Goal: Task Accomplishment & Management: Complete application form

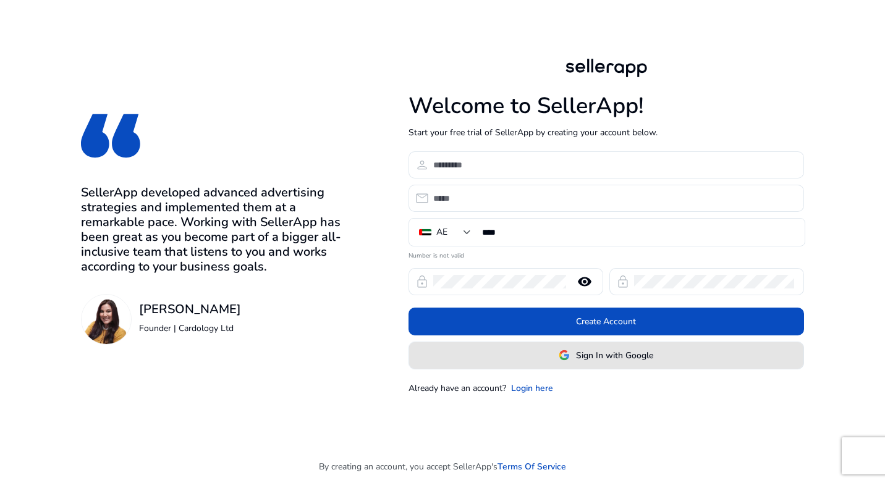
click at [589, 361] on span "Sign In with Google" at bounding box center [614, 355] width 77 height 13
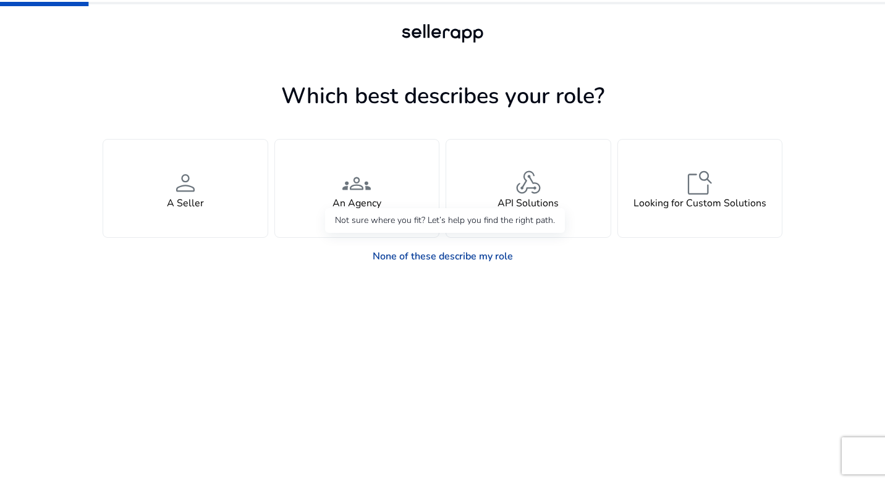
click at [421, 258] on link "None of these describe my role" at bounding box center [443, 256] width 160 height 25
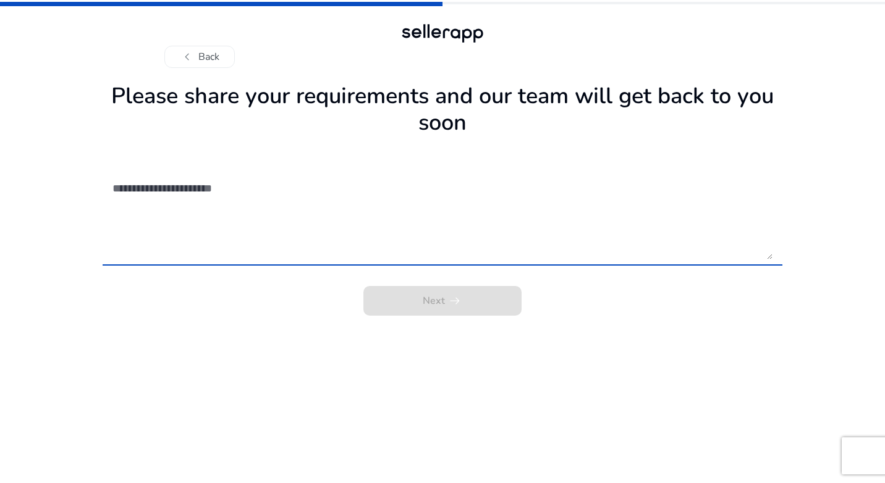
click at [342, 219] on textarea at bounding box center [442, 216] width 660 height 88
drag, startPoint x: 317, startPoint y: 372, endPoint x: 319, endPoint y: 282, distance: 90.2
click at [318, 368] on app-requirements "Please share your requirements and our team will get back to you soon Next arro…" at bounding box center [443, 280] width 680 height 405
click at [318, 241] on textarea at bounding box center [442, 216] width 660 height 88
paste textarea "**********"
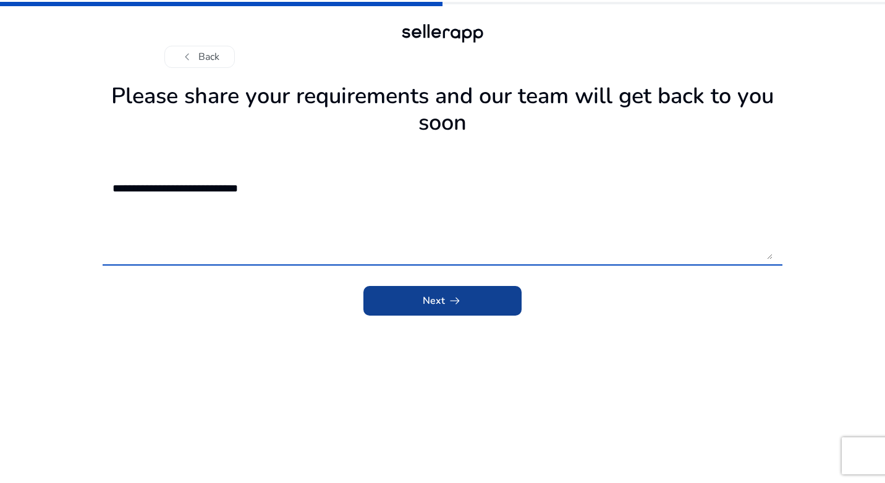
type textarea "**********"
click at [445, 303] on app-icon "arrow_right_alt" at bounding box center [453, 300] width 17 height 15
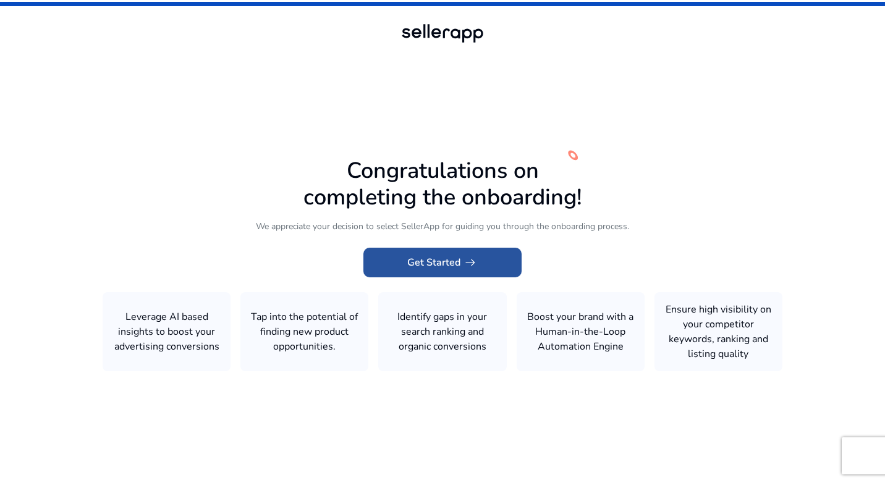
click at [460, 267] on app-icon "arrow_right_alt" at bounding box center [468, 262] width 17 height 15
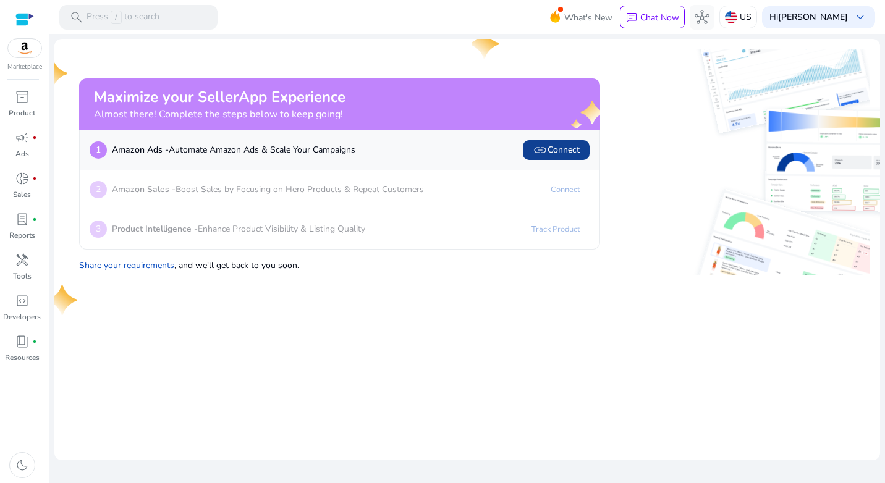
click at [551, 148] on span "link Connect" at bounding box center [555, 150] width 47 height 15
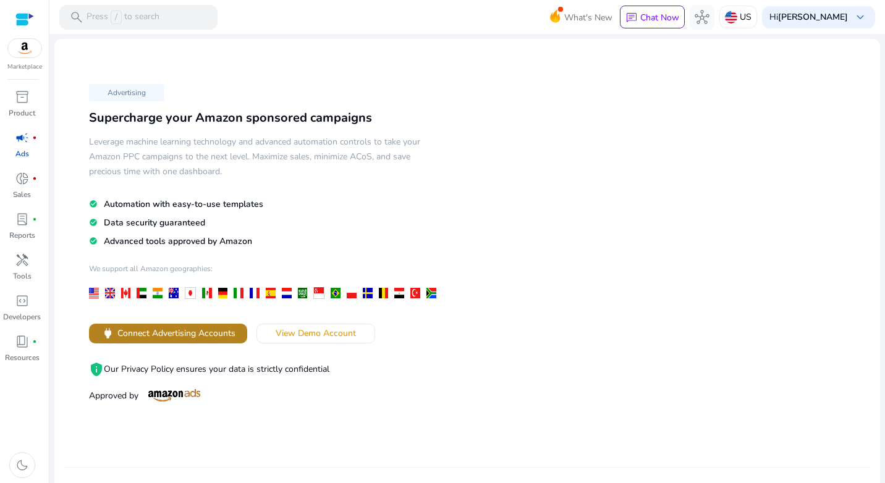
click at [207, 342] on span at bounding box center [168, 334] width 158 height 30
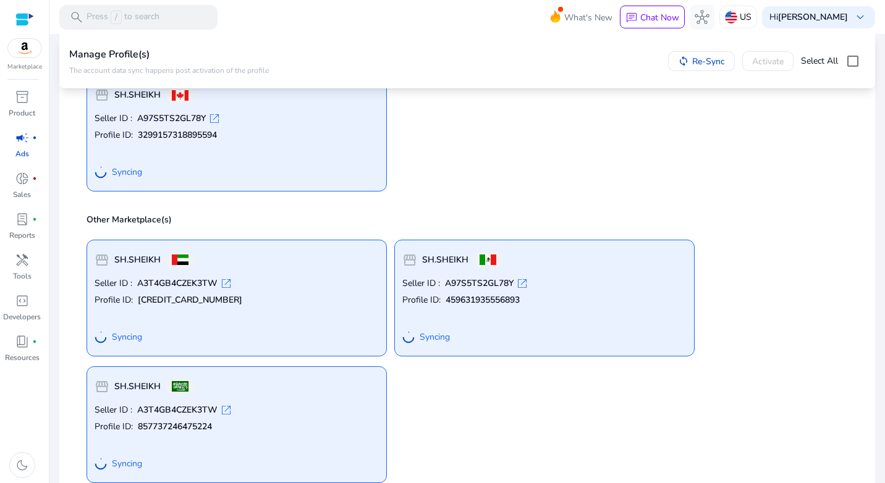
scroll to position [309, 0]
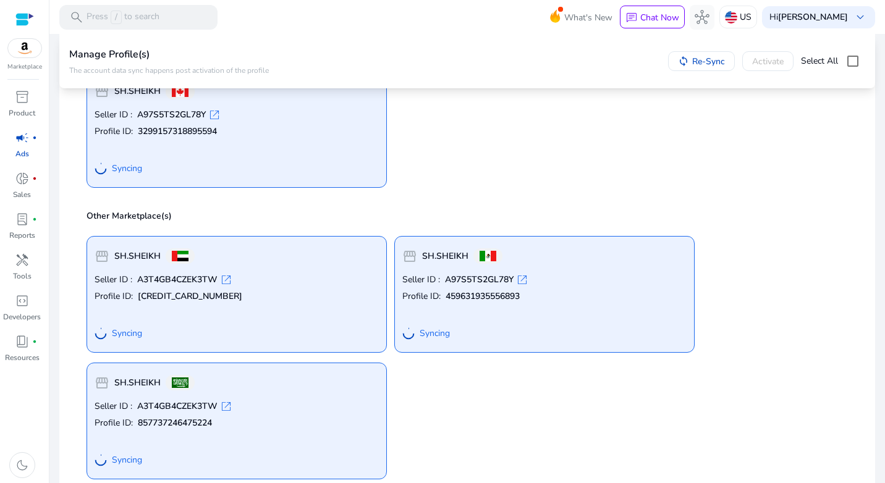
click at [250, 285] on p "Seller ID : A3T4GB4CZEK3TW open_in_new" at bounding box center [237, 280] width 284 height 12
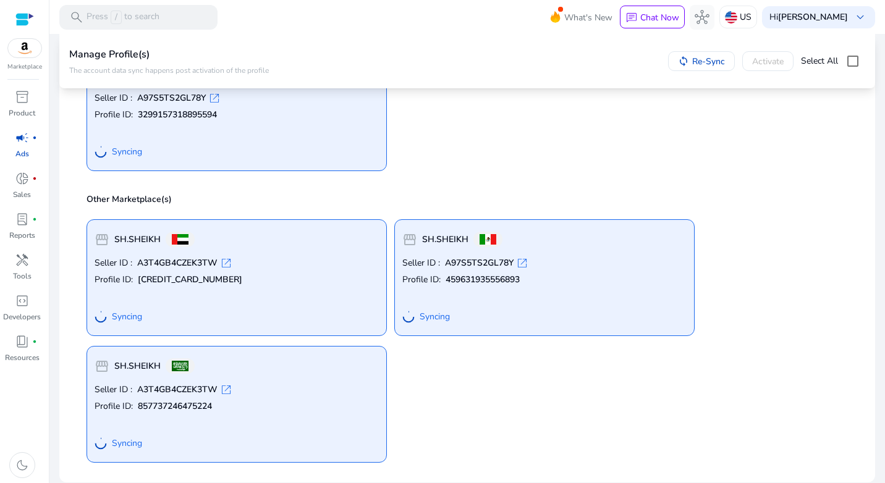
scroll to position [330, 0]
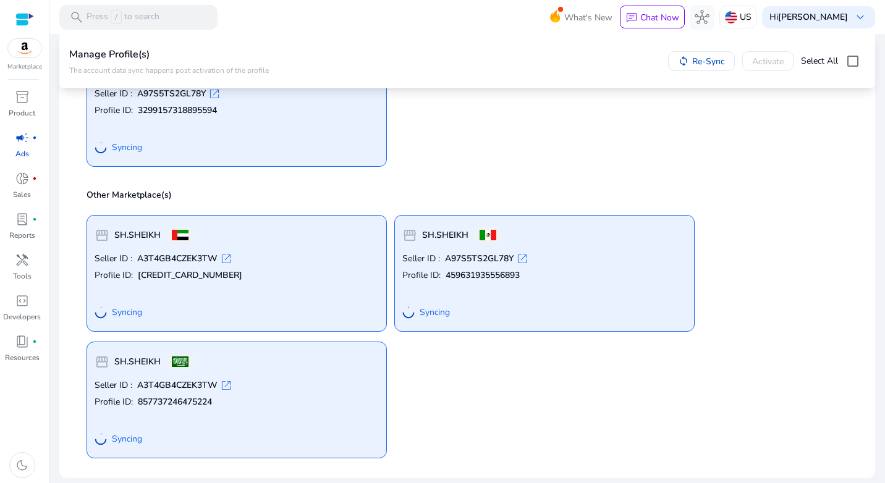
click at [225, 257] on span "open_in_new" at bounding box center [226, 259] width 12 height 12
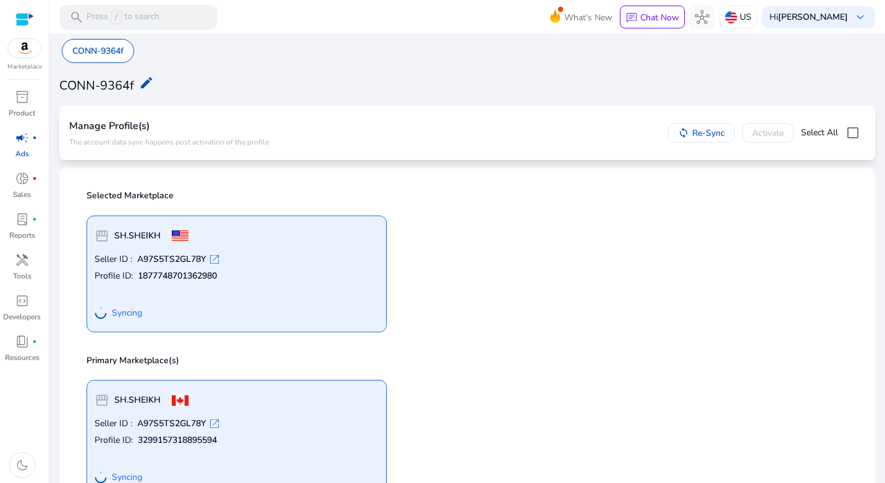
scroll to position [0, 0]
click at [145, 81] on mat-icon "edit" at bounding box center [146, 82] width 15 height 15
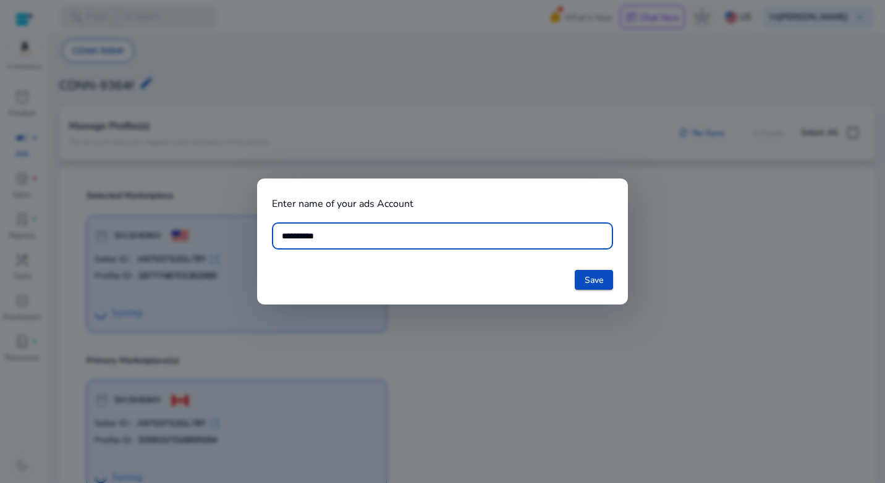
click at [305, 81] on div at bounding box center [442, 241] width 885 height 483
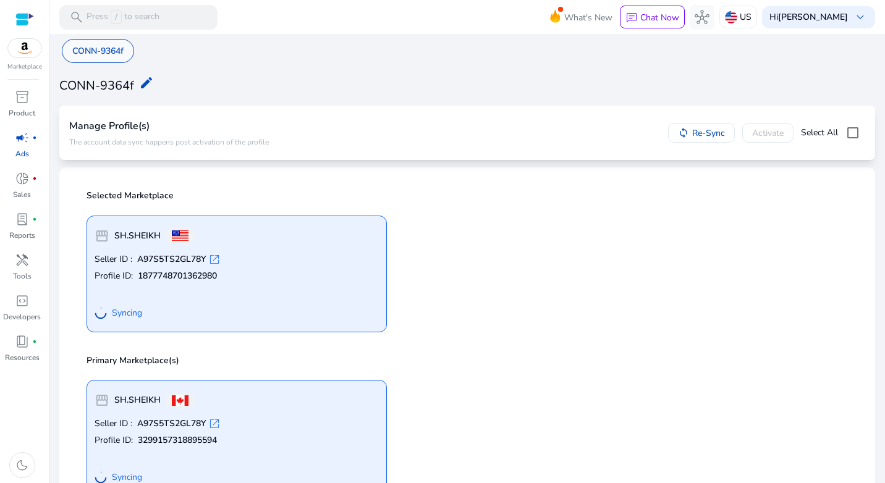
click at [116, 46] on p "CONN-9364f" at bounding box center [97, 50] width 51 height 13
click at [135, 14] on p "Press / to search" at bounding box center [122, 18] width 73 height 14
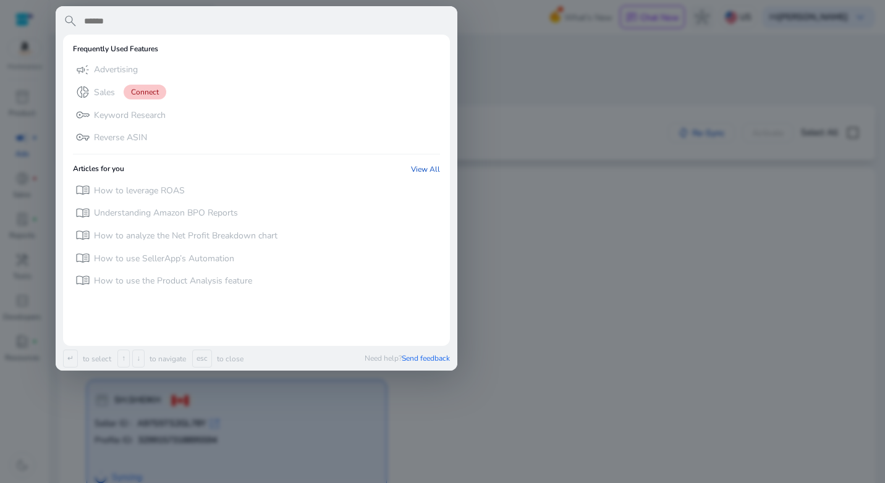
paste input "**********"
type input "*"
paste input "**********"
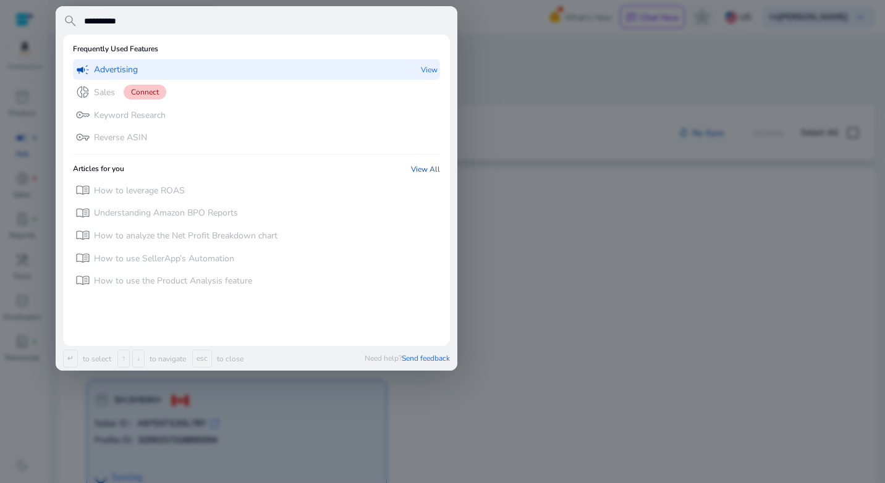
type input "**********"
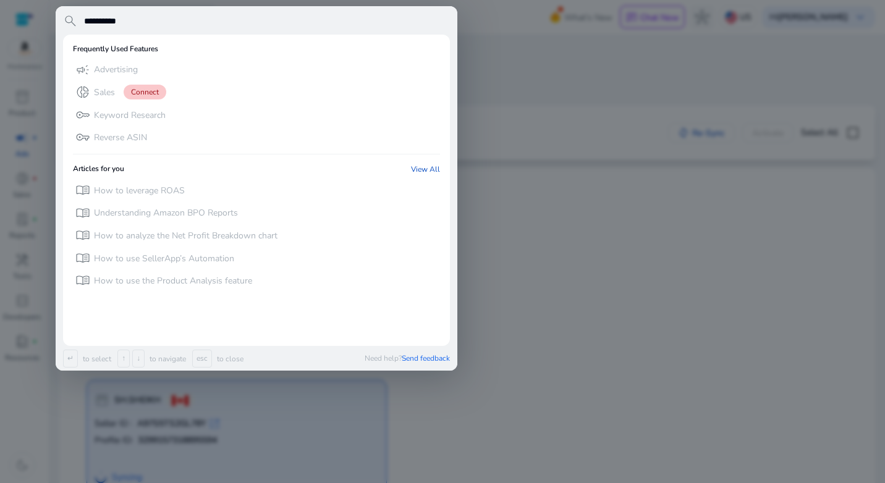
click at [475, 49] on div at bounding box center [442, 241] width 885 height 483
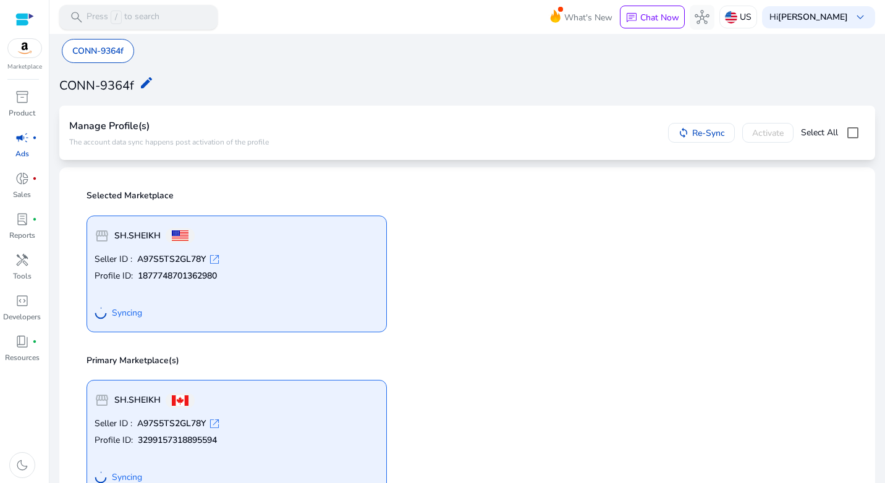
click at [83, 16] on span "search" at bounding box center [76, 17] width 15 height 15
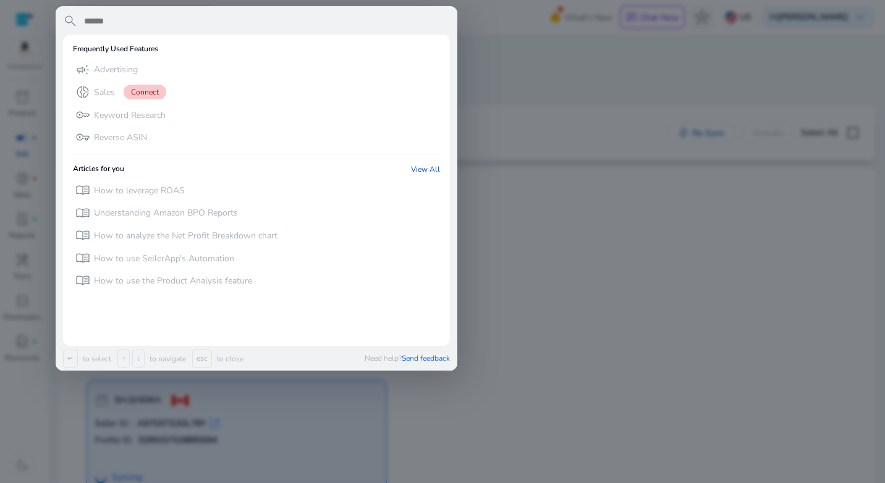
paste input "**********"
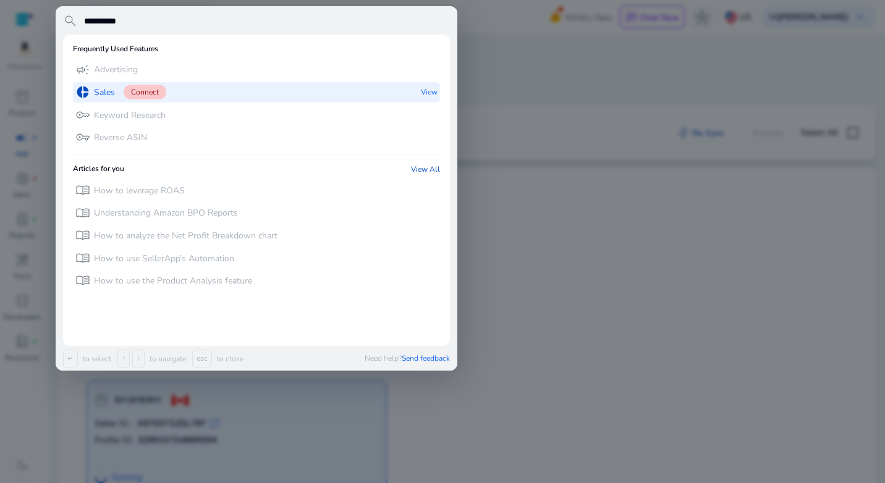
type input "**********"
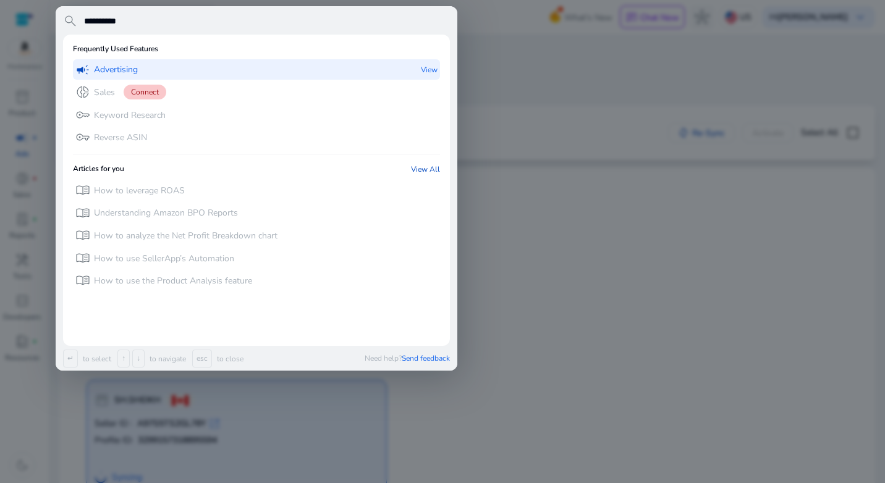
click at [271, 61] on div "campaign Advertising View" at bounding box center [256, 69] width 367 height 20
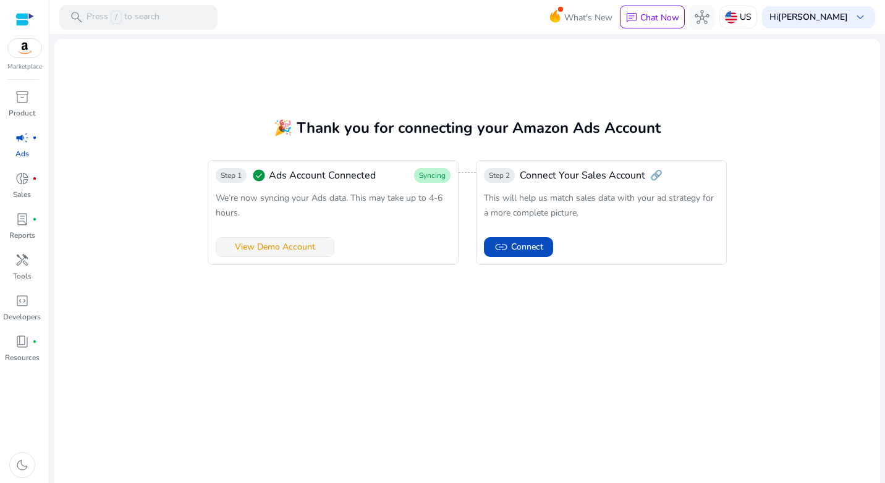
click at [312, 243] on span "View Demo Account" at bounding box center [275, 246] width 80 height 13
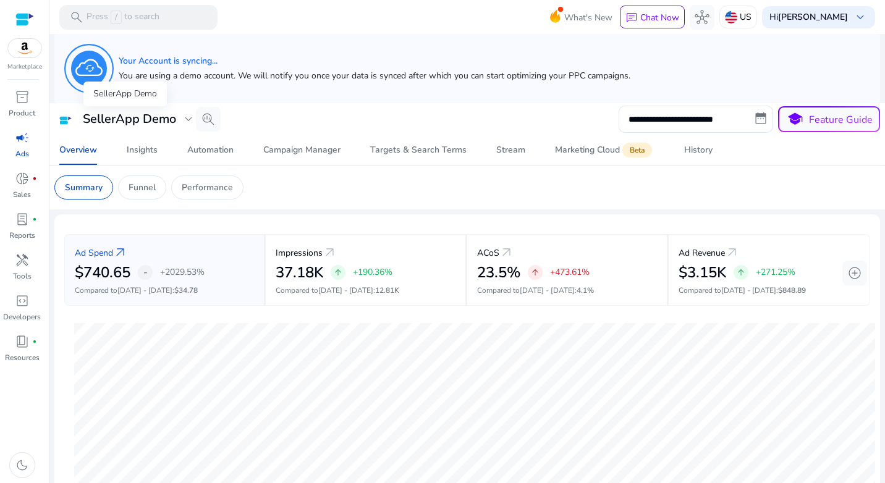
click at [184, 119] on span "expand_more" at bounding box center [188, 119] width 15 height 15
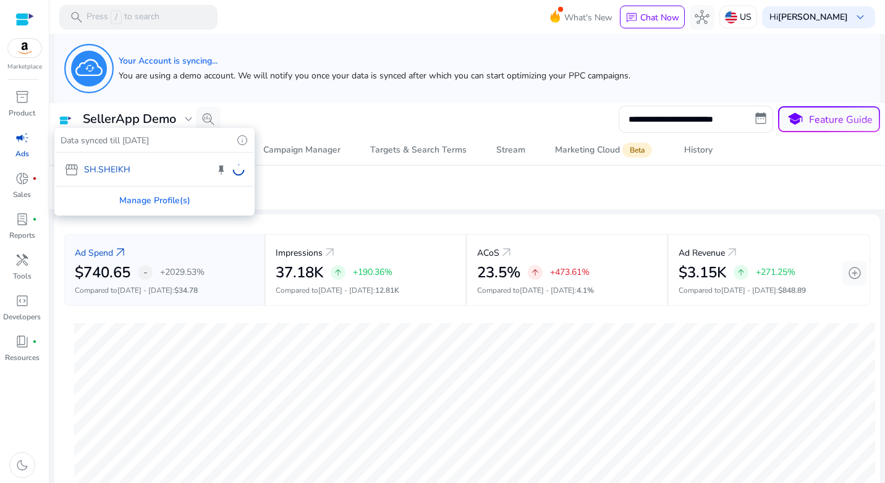
click at [216, 170] on div "storefront SH.SHEIKH keep" at bounding box center [155, 169] width 198 height 33
click at [184, 200] on div "Manage Profile(s)" at bounding box center [155, 201] width 198 height 28
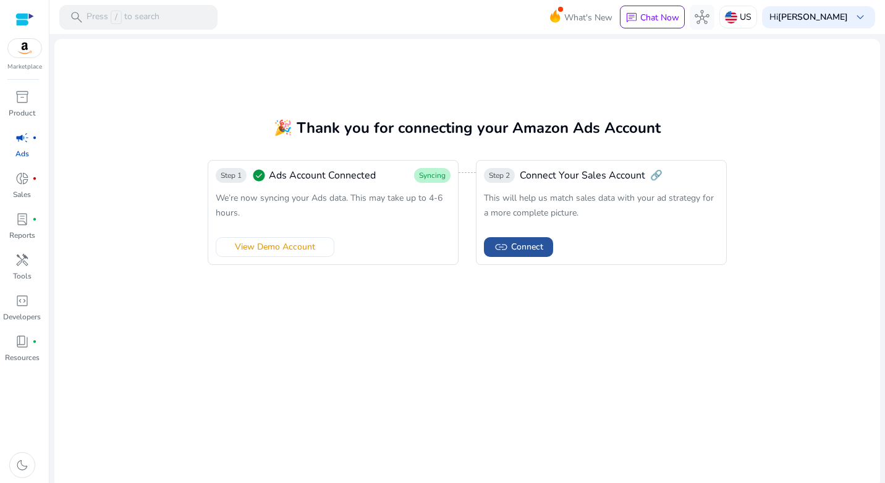
click at [518, 248] on span "Connect" at bounding box center [527, 246] width 32 height 13
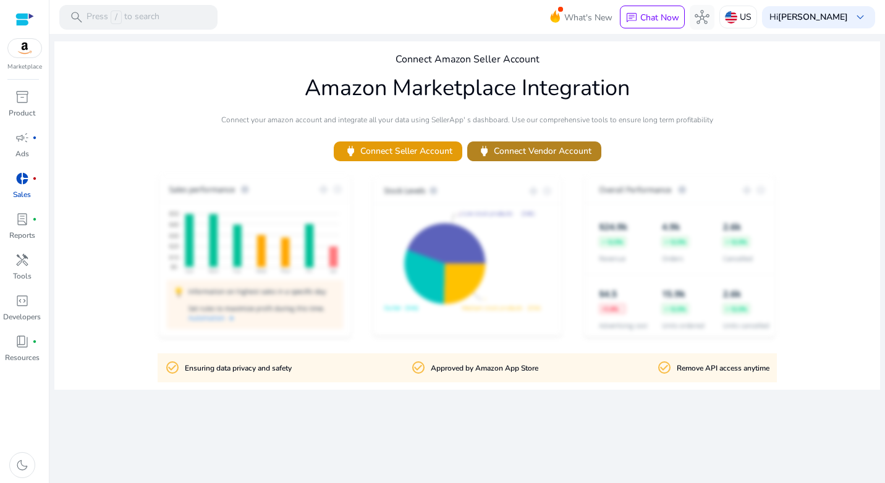
click at [554, 149] on span "power Connect Vendor Account" at bounding box center [534, 151] width 114 height 14
